Goal: Task Accomplishment & Management: Use online tool/utility

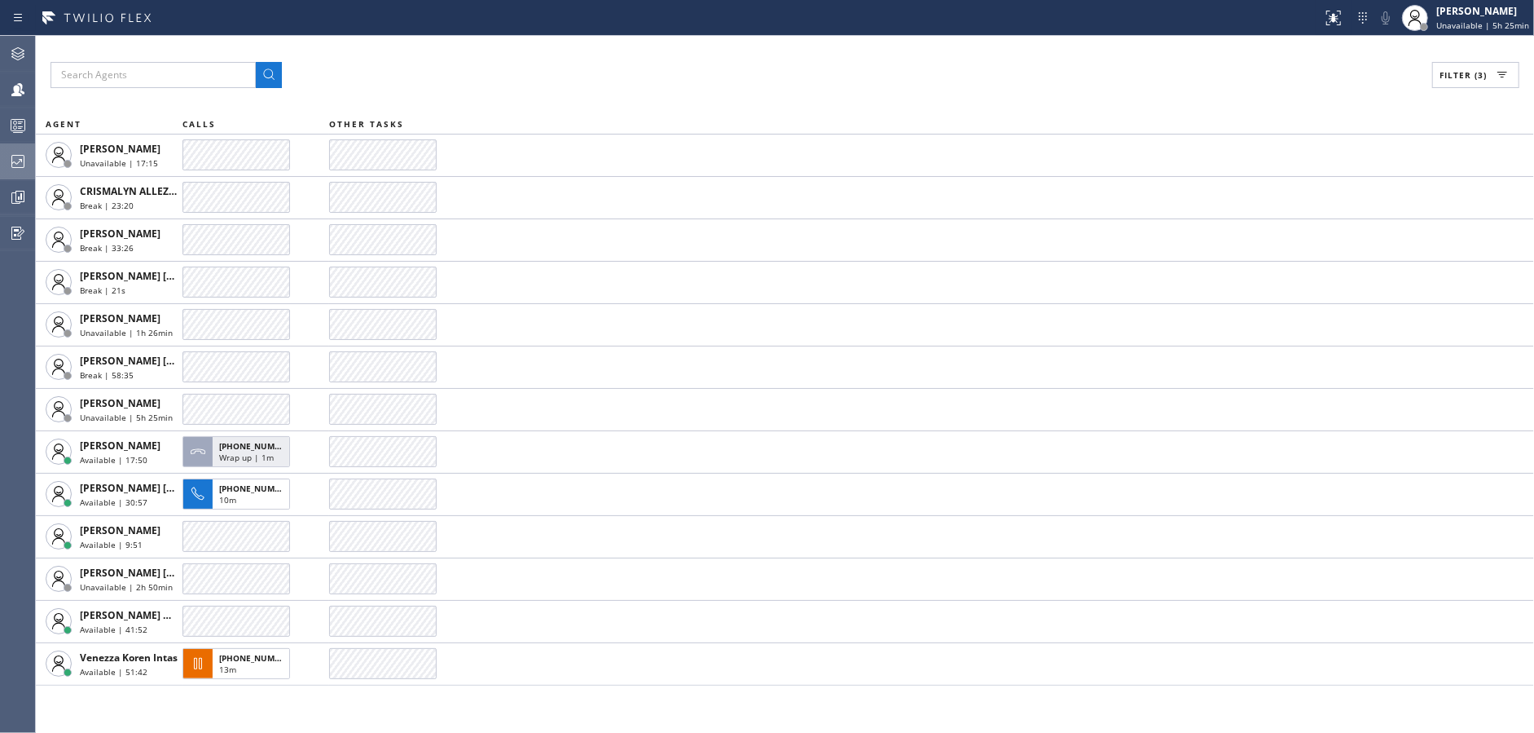
drag, startPoint x: 0, startPoint y: 0, endPoint x: 0, endPoint y: 160, distance: 159.7
click at [0, 160] on div at bounding box center [18, 162] width 36 height 20
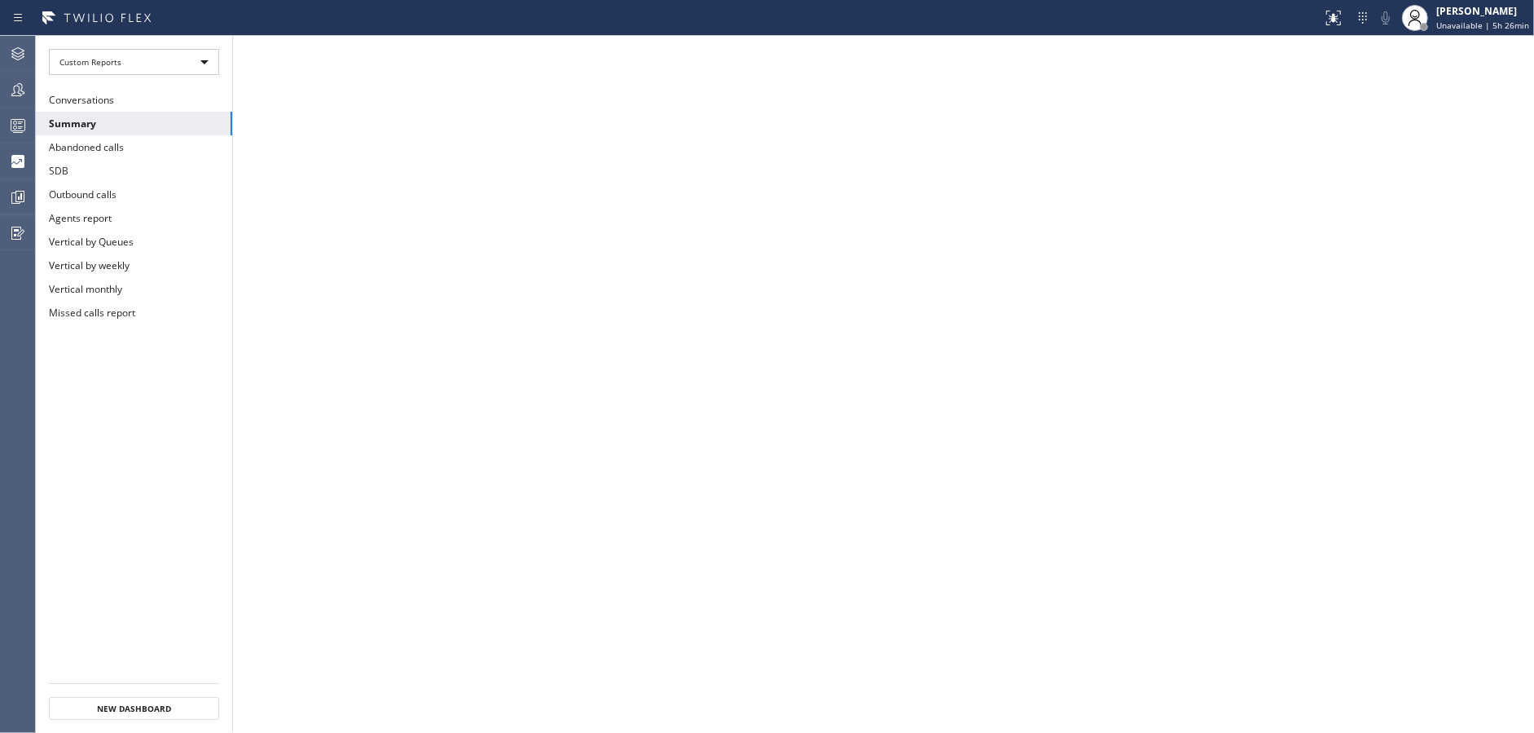
drag, startPoint x: 15, startPoint y: 98, endPoint x: 242, endPoint y: 55, distance: 231.4
click at [15, 98] on icon at bounding box center [18, 90] width 20 height 20
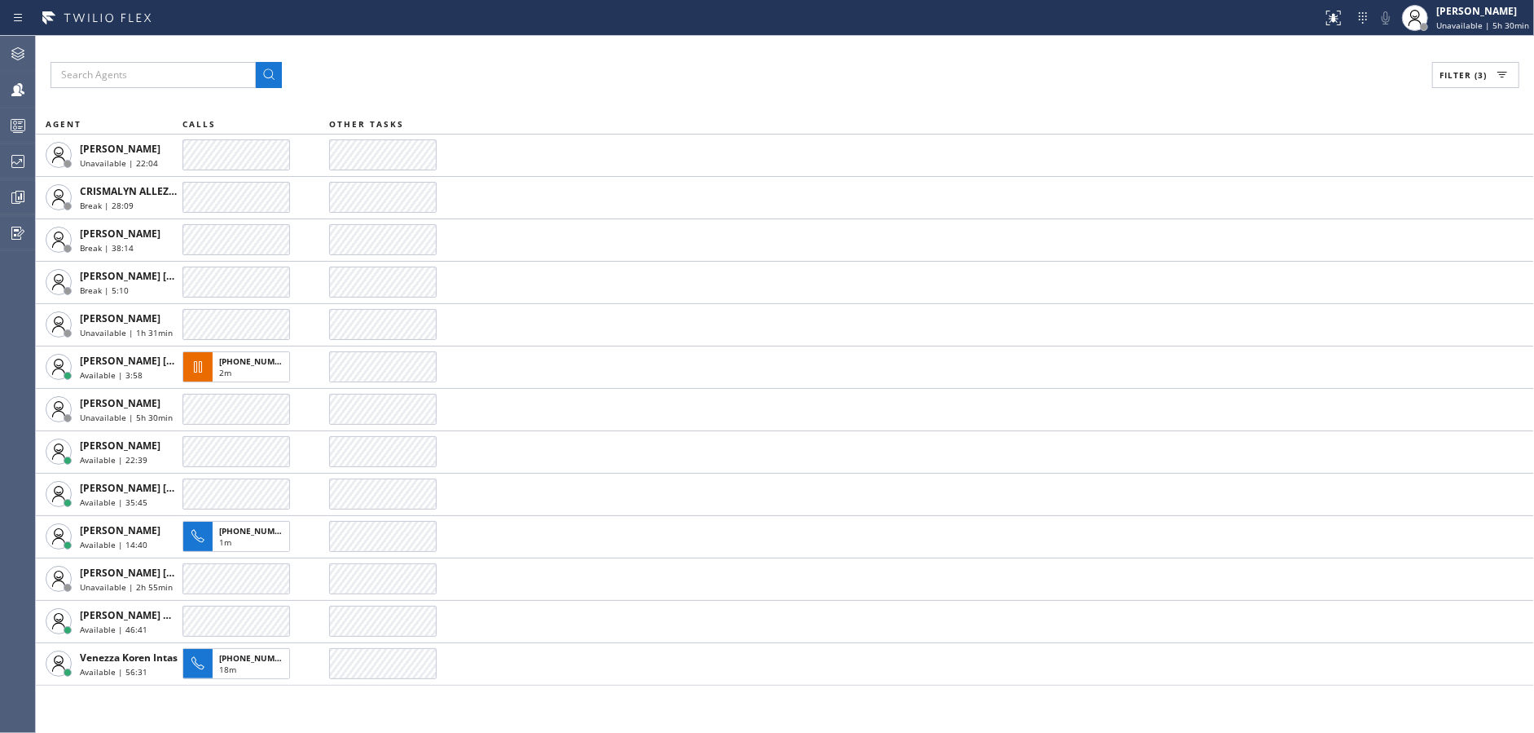
drag, startPoint x: 546, startPoint y: 47, endPoint x: 755, endPoint y: 51, distance: 209.5
click at [546, 47] on div "Filter (3) AGENT CALLS OTHER TASKS [PERSON_NAME] Unavailable | 22:04 CRISMALYN …" at bounding box center [785, 384] width 1498 height 697
click at [1491, 20] on span "Unavailable | 5h 30min" at bounding box center [1483, 25] width 93 height 11
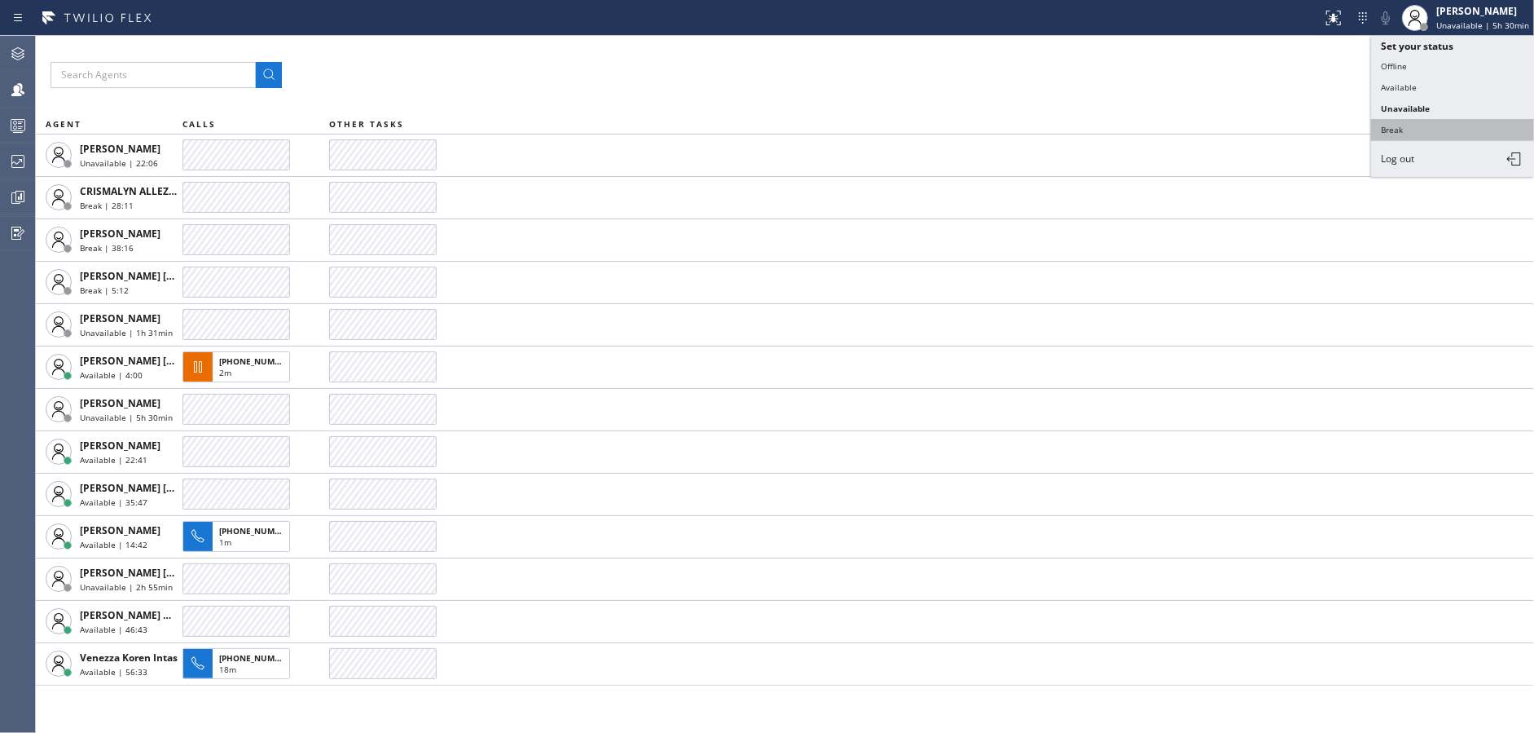
click at [1415, 125] on button "Break" at bounding box center [1452, 129] width 163 height 21
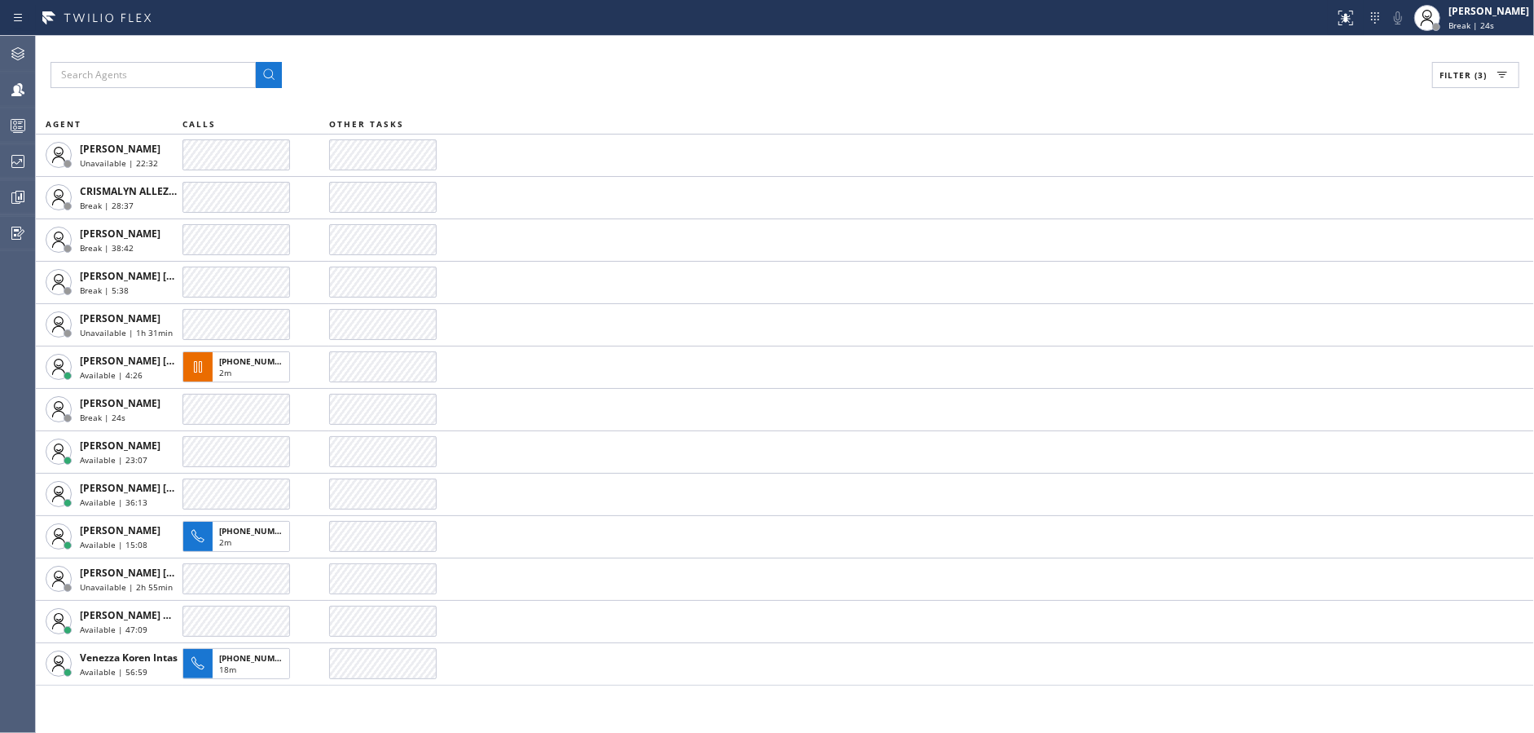
click at [570, 80] on div "Filter (3)" at bounding box center [785, 75] width 1469 height 26
